Goal: Book appointment/travel/reservation

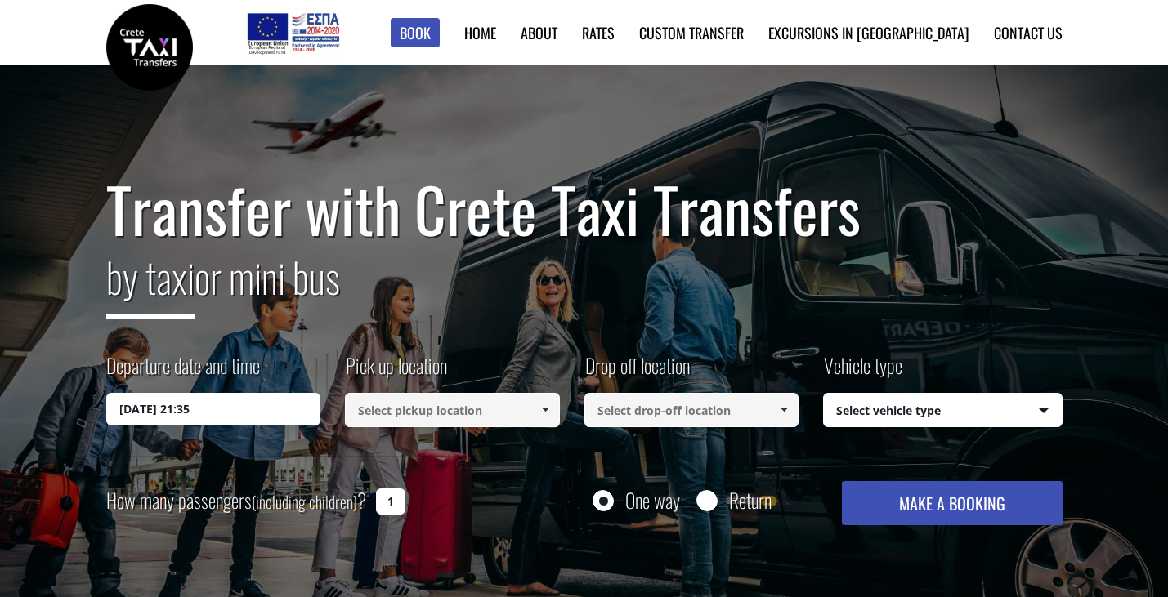
click at [261, 400] on input "[DATE] 21:35" at bounding box center [213, 409] width 215 height 33
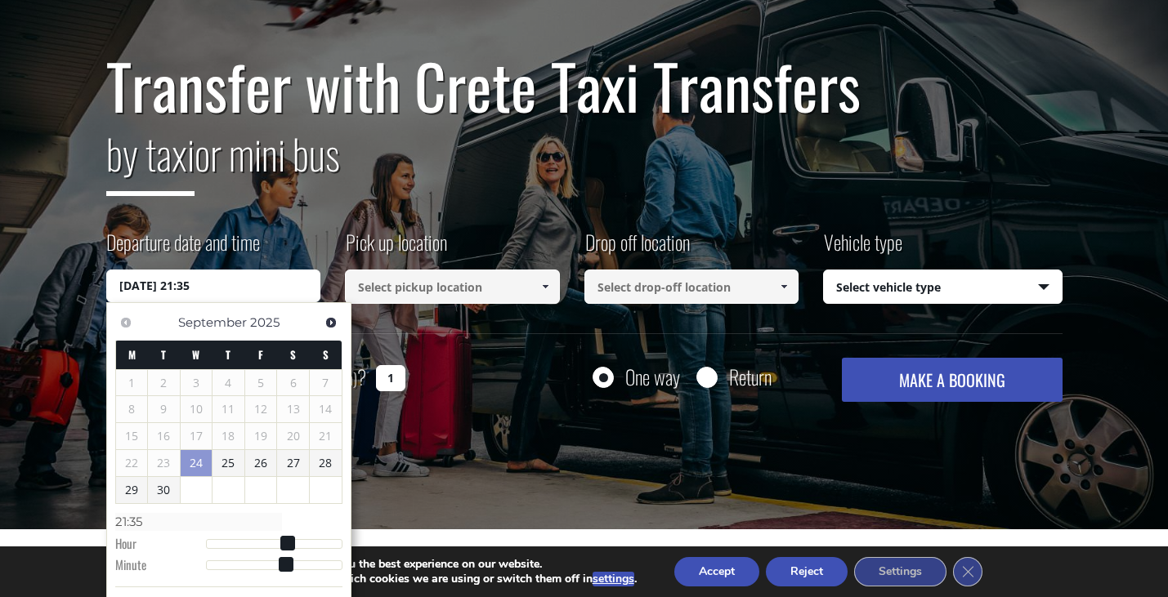
scroll to position [125, 0]
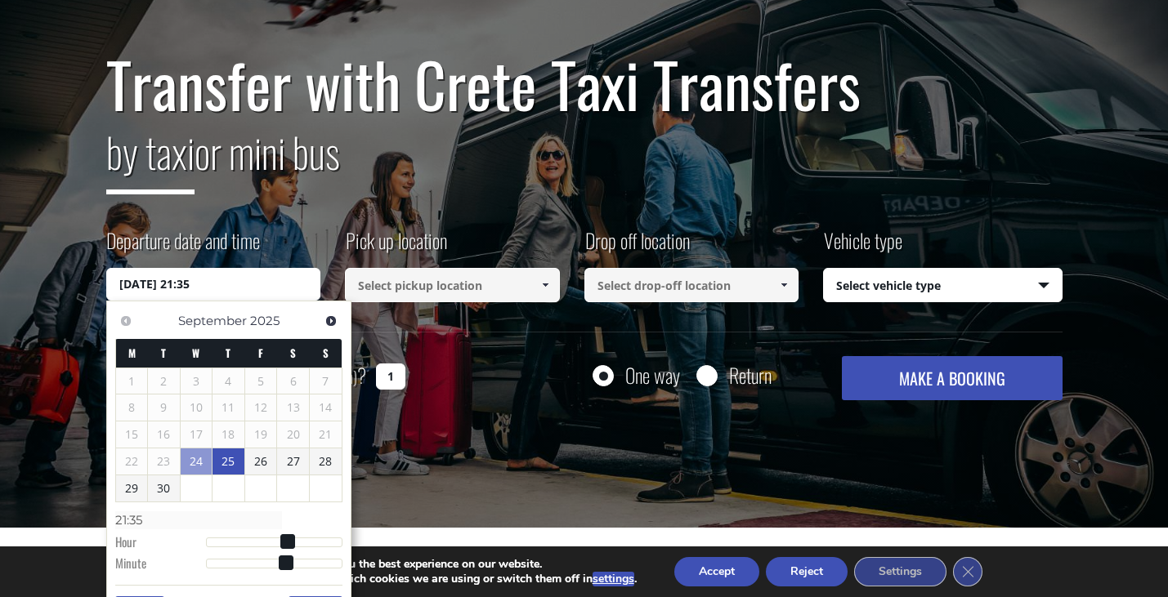
click at [232, 462] on link "25" at bounding box center [228, 462] width 32 height 26
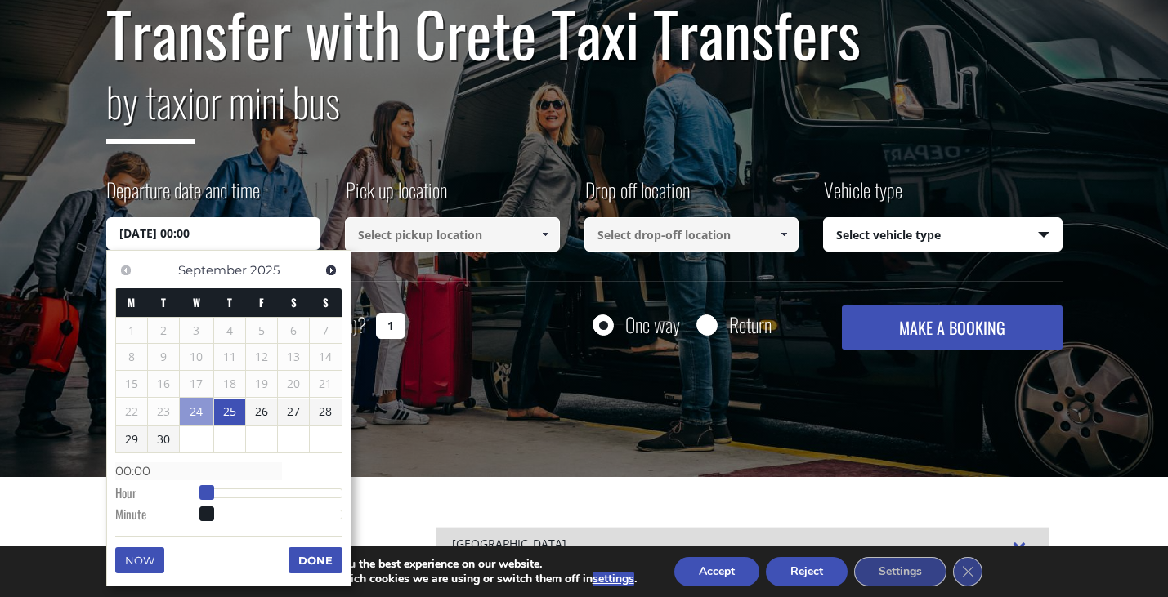
type input "[DATE] 01:00"
type input "01:00"
type input "[DATE] 02:00"
type input "02:00"
type input "[DATE] 03:00"
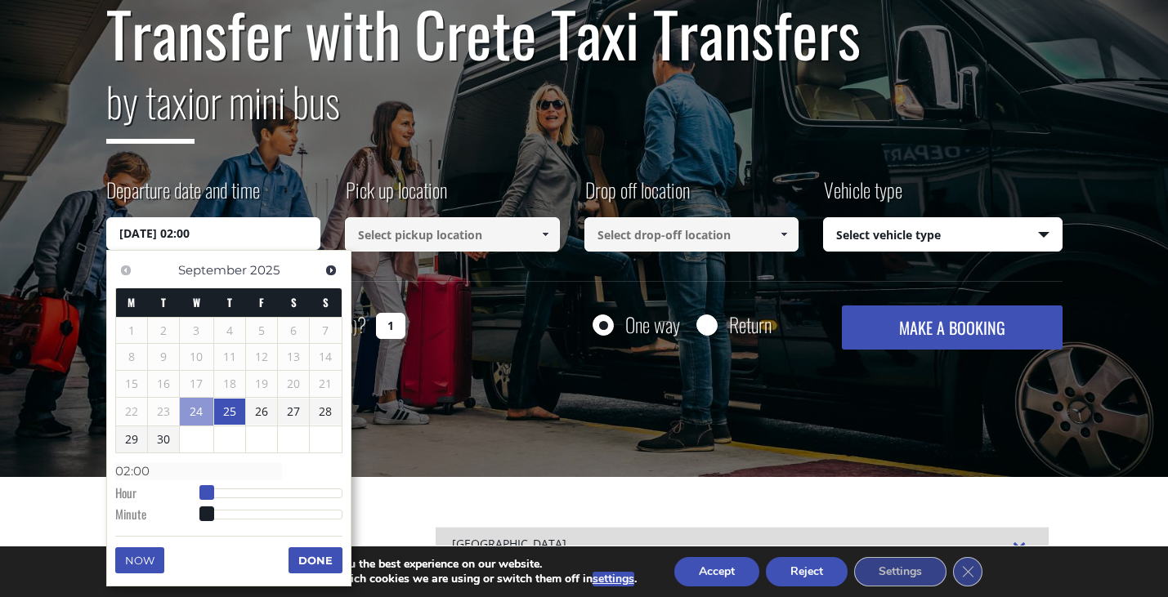
type input "03:00"
type input "[DATE] 04:00"
type input "04:00"
type input "[DATE] 05:00"
type input "05:00"
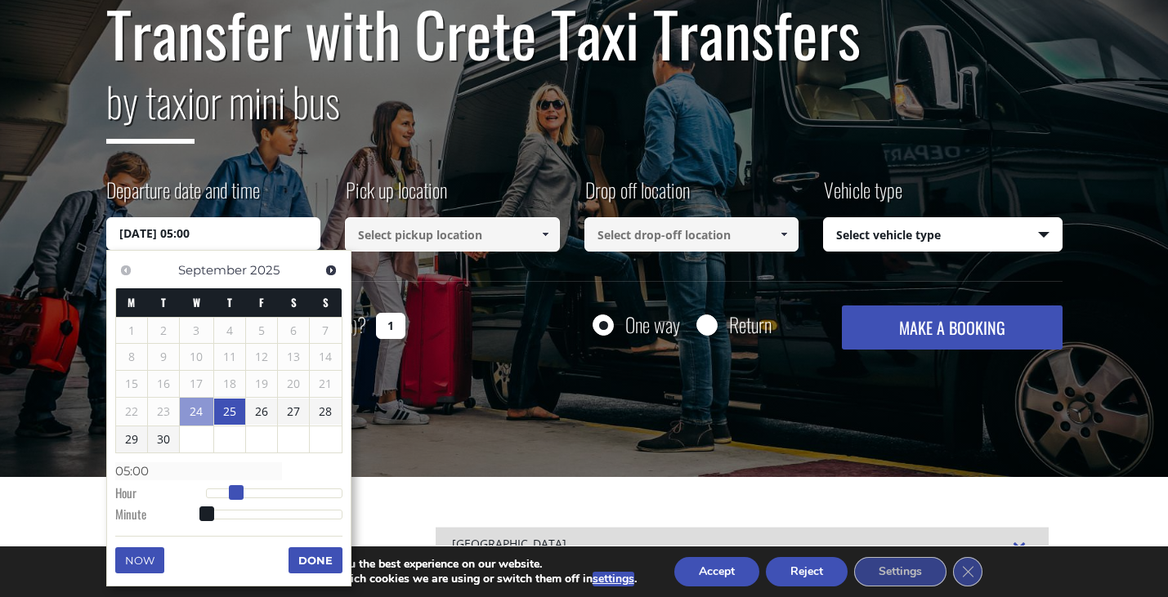
type input "[DATE] 06:00"
type input "06:00"
type input "[DATE] 07:00"
type input "07:00"
type input "[DATE] 08:00"
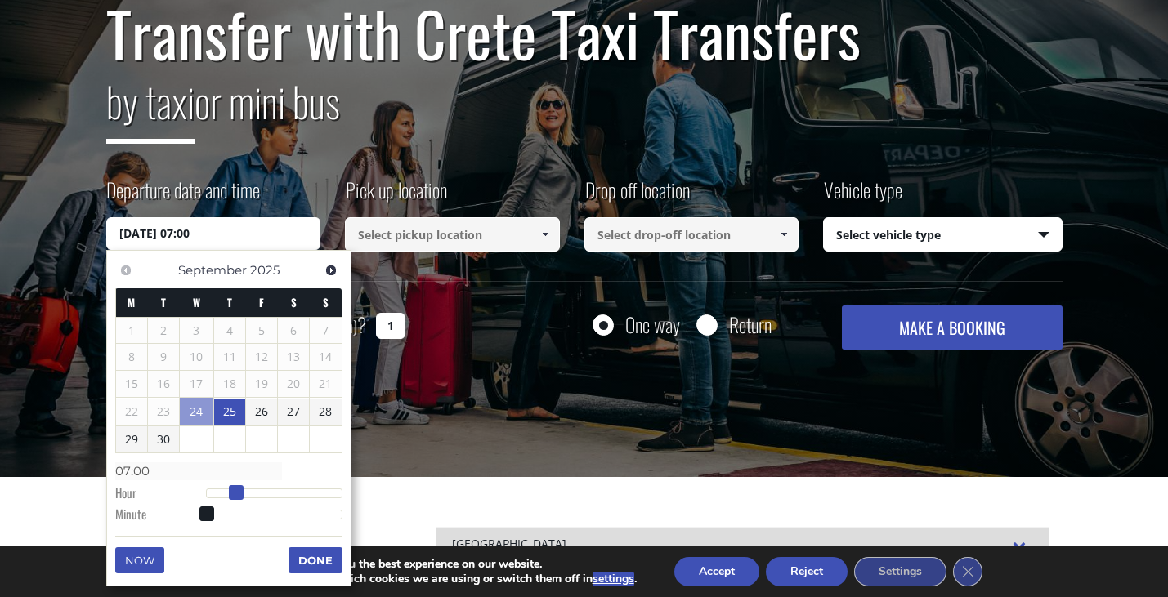
type input "08:00"
type input "[DATE] 09:00"
type input "09:00"
type input "[DATE] 10:00"
type input "10:00"
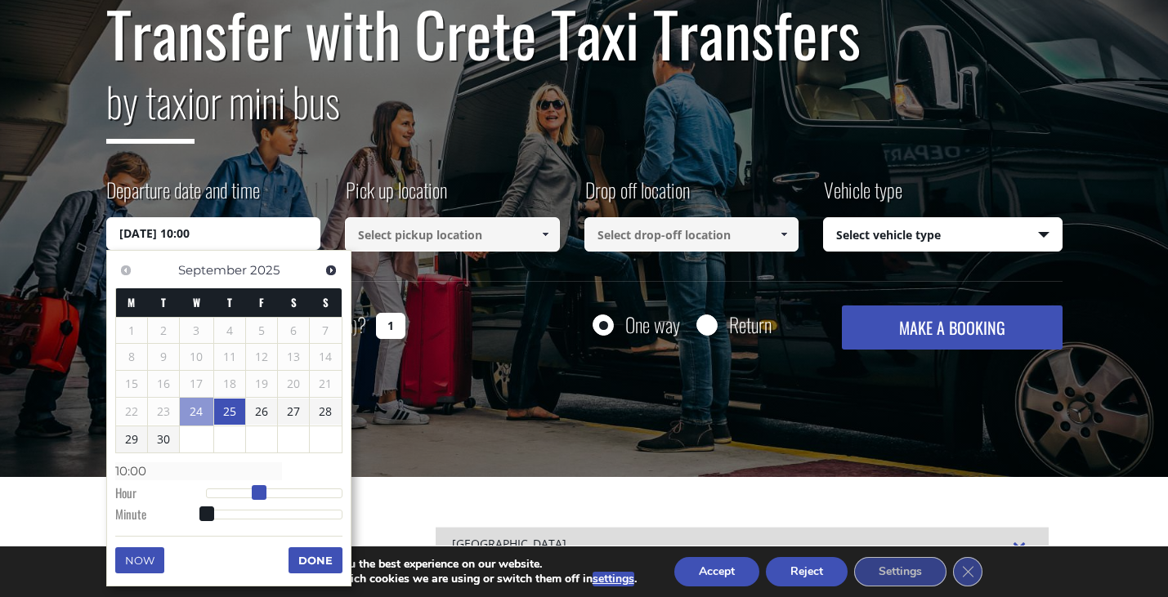
type input "[DATE] 11:00"
type input "11:00"
type input "[DATE] 12:00"
type input "12:00"
type input "[DATE] 13:00"
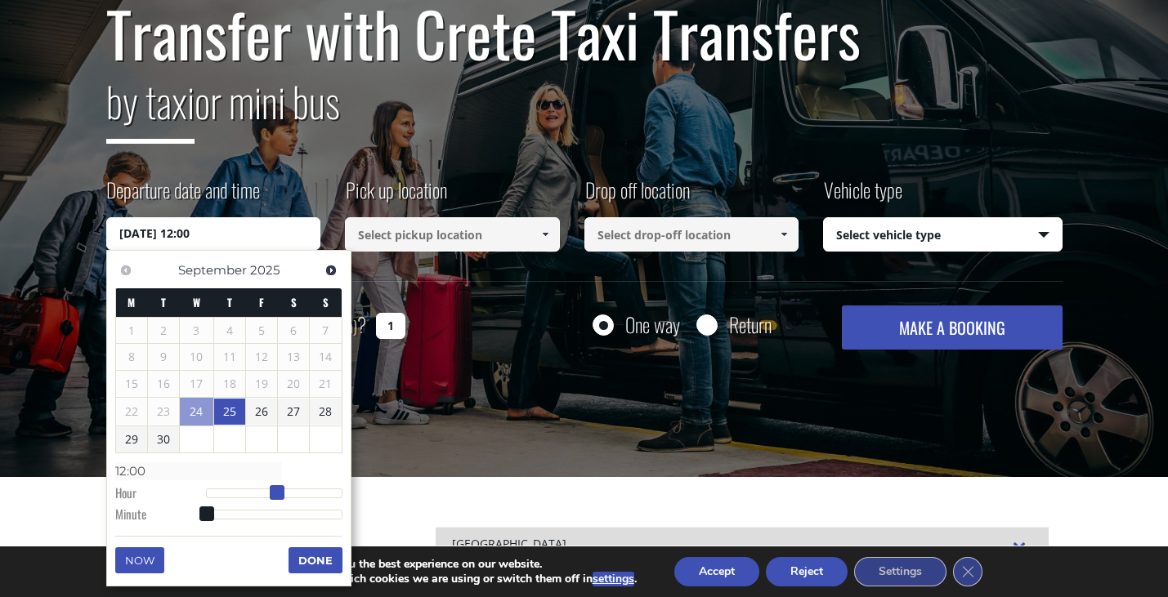
type input "13:00"
type input "[DATE] 14:00"
type input "14:00"
type input "[DATE] 15:00"
type input "15:00"
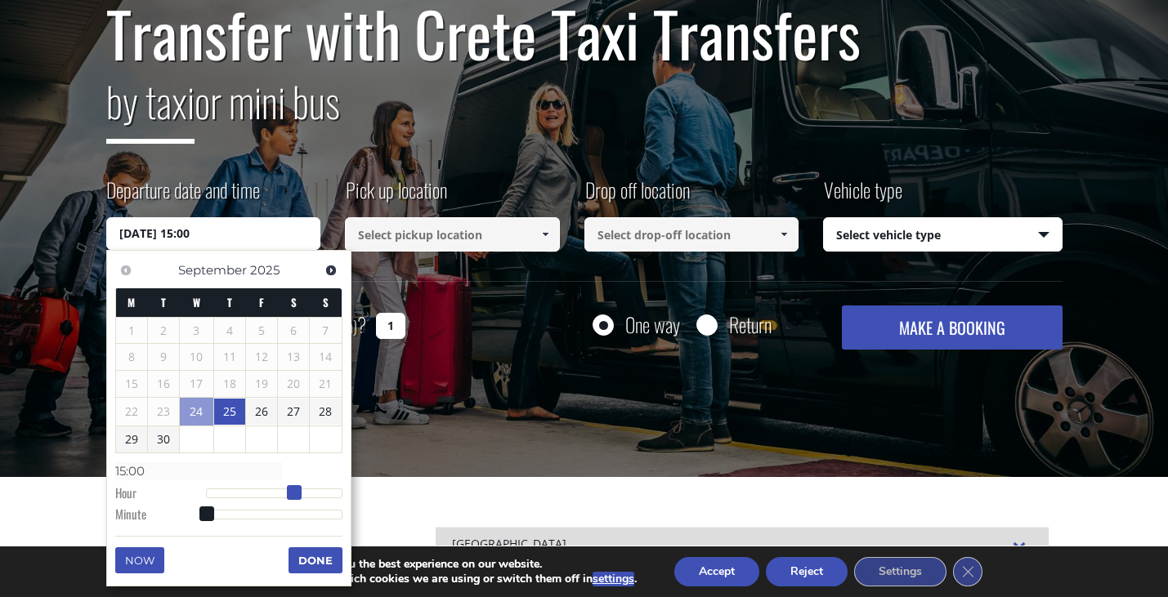
type input "[DATE] 16:00"
type input "16:00"
type input "[DATE] 17:00"
type input "17:00"
type input "[DATE] 18:00"
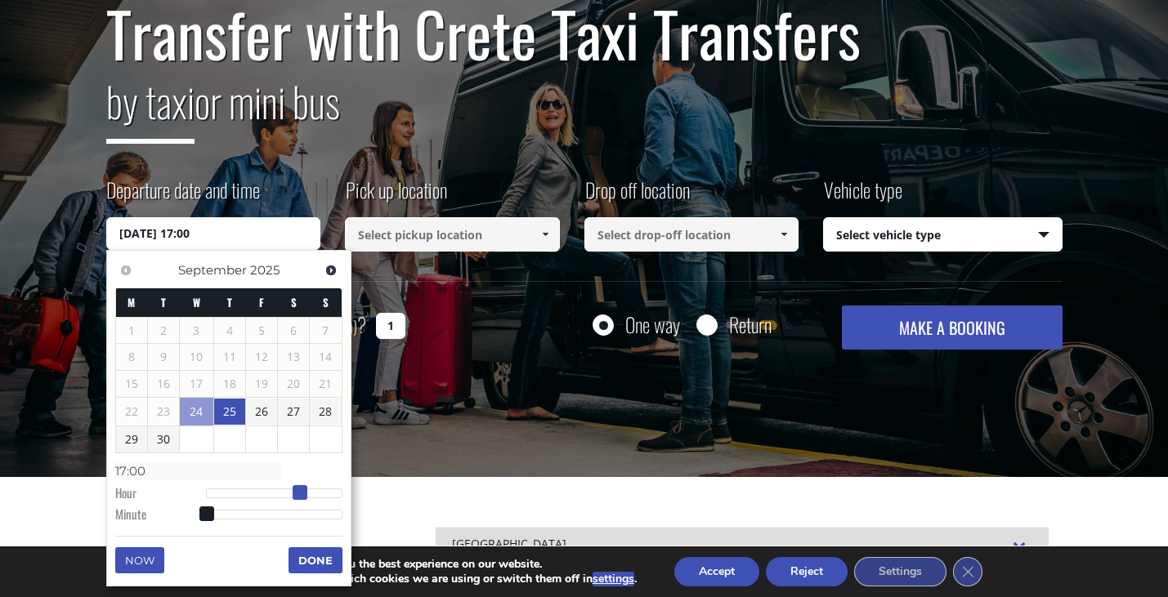
type input "18:00"
type input "[DATE] 19:00"
type input "19:00"
type input "[DATE] 20:00"
type input "20:00"
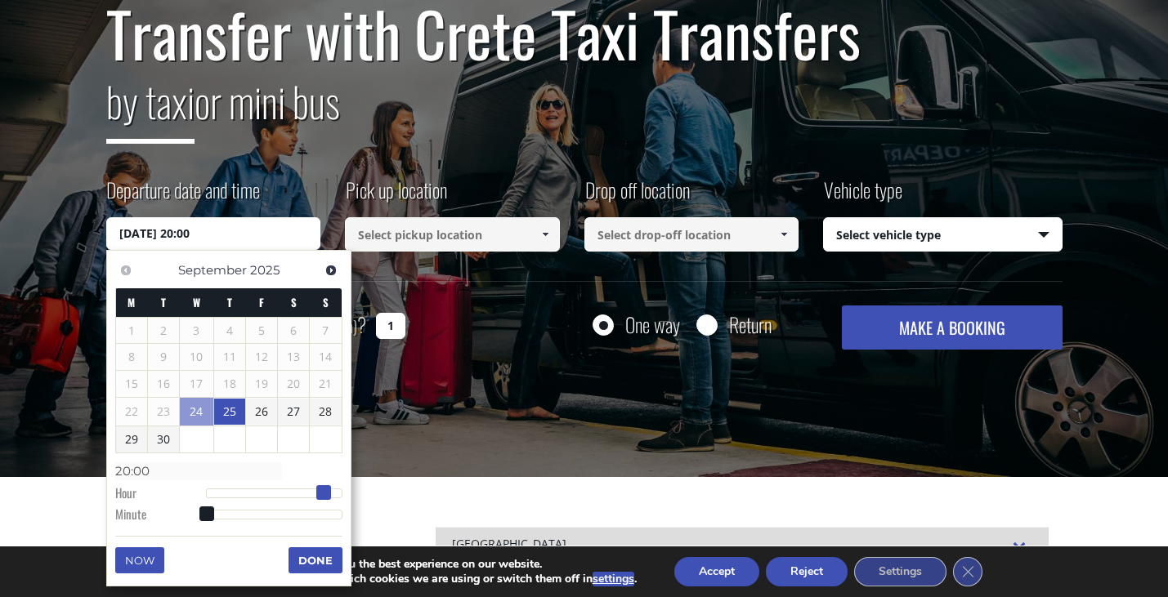
drag, startPoint x: 208, startPoint y: 497, endPoint x: 324, endPoint y: 495, distance: 116.9
click at [324, 495] on span at bounding box center [323, 492] width 15 height 15
click at [430, 243] on input at bounding box center [452, 234] width 215 height 34
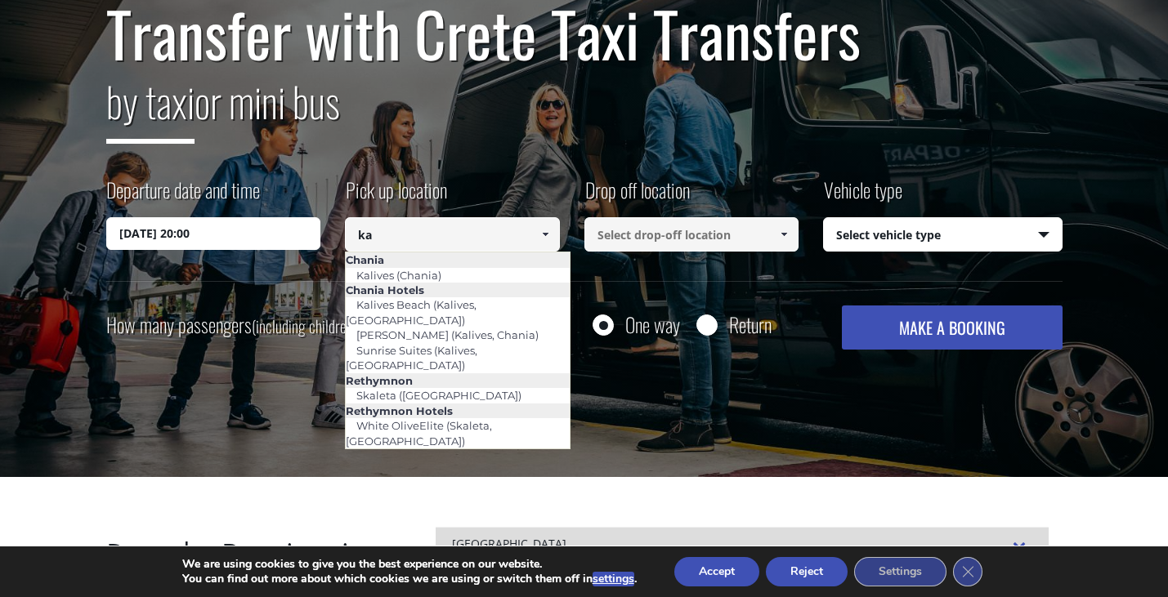
type input "k"
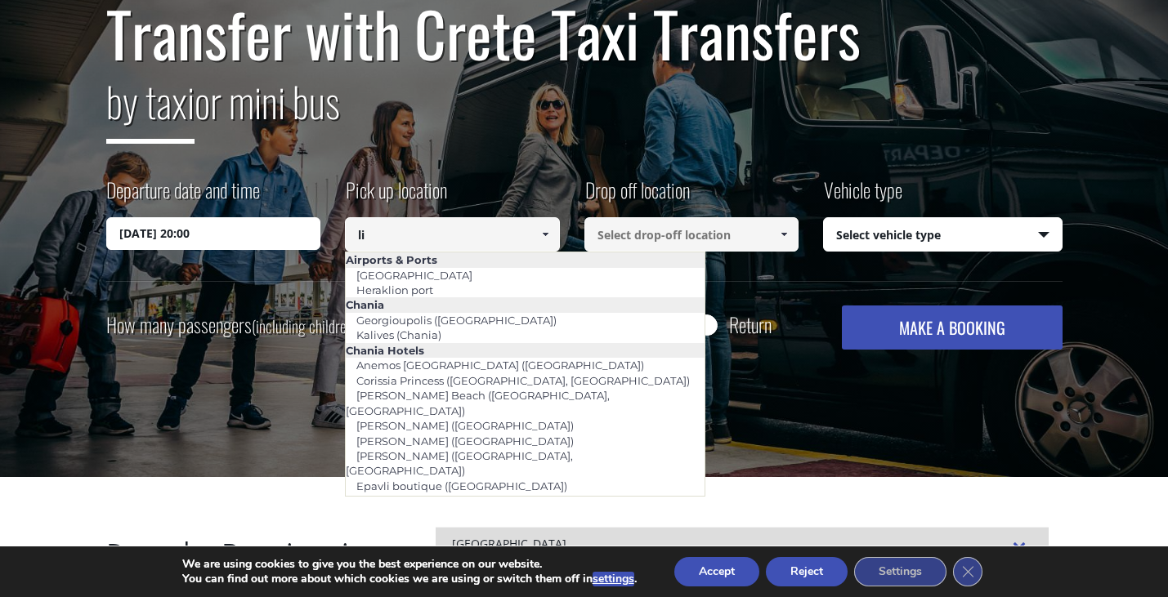
type input "l"
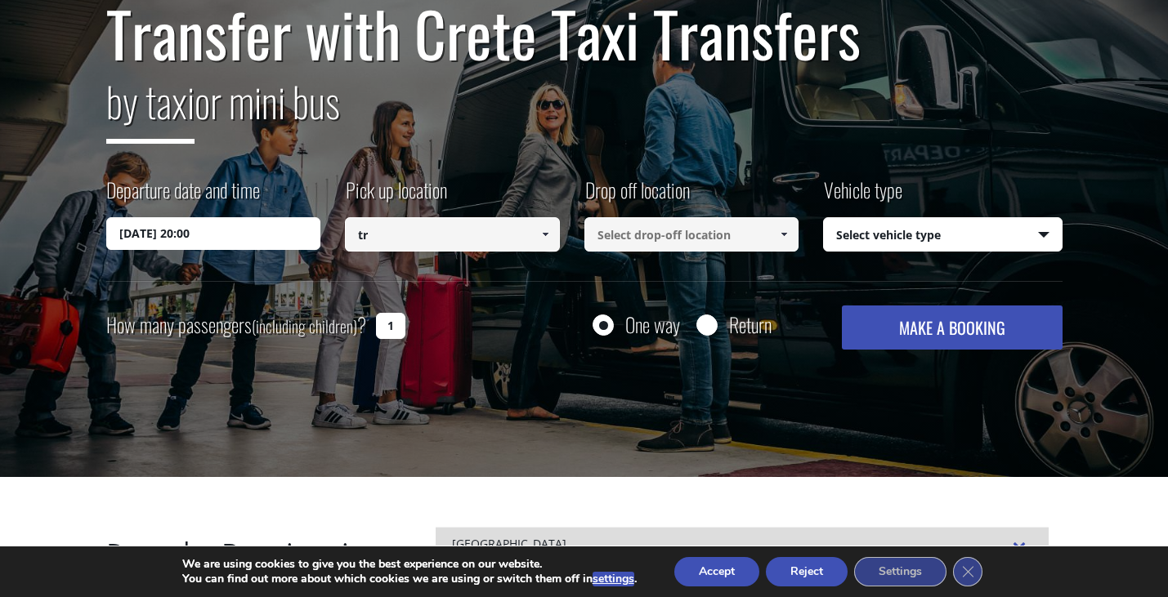
type input "t"
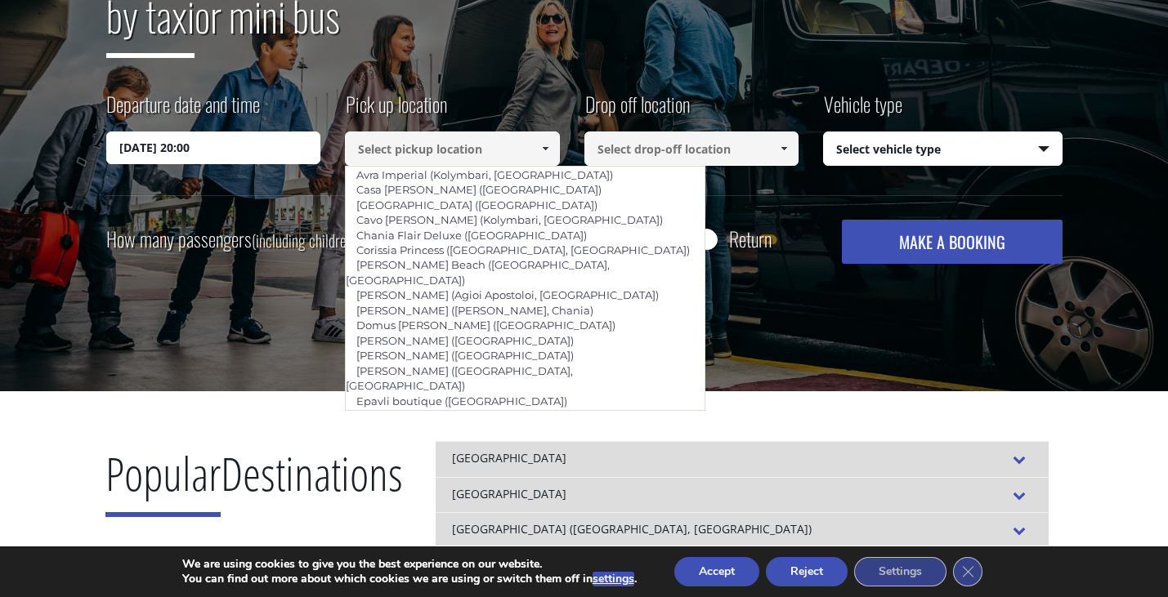
scroll to position [428, 0]
